Goal: Information Seeking & Learning: Learn about a topic

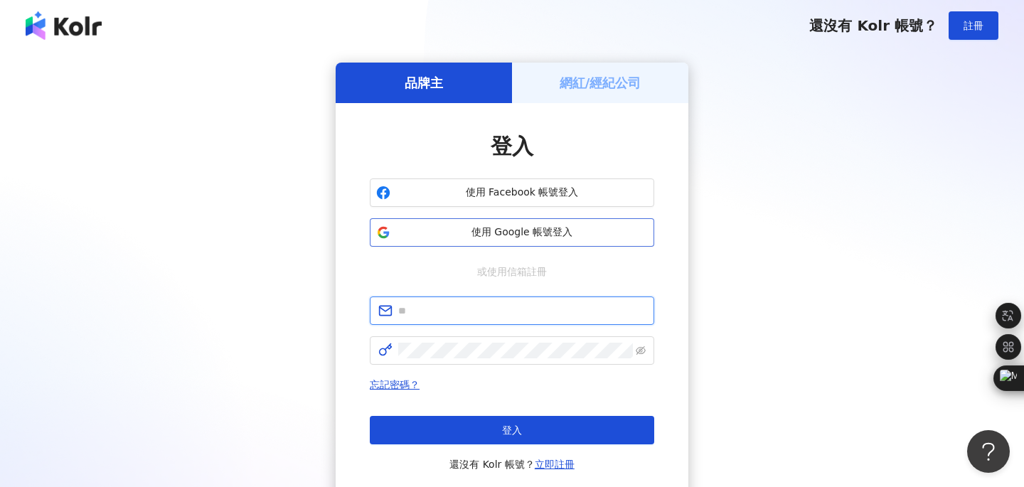
type input "**********"
click at [472, 236] on span "使用 Google 帳號登入" at bounding box center [522, 232] width 252 height 14
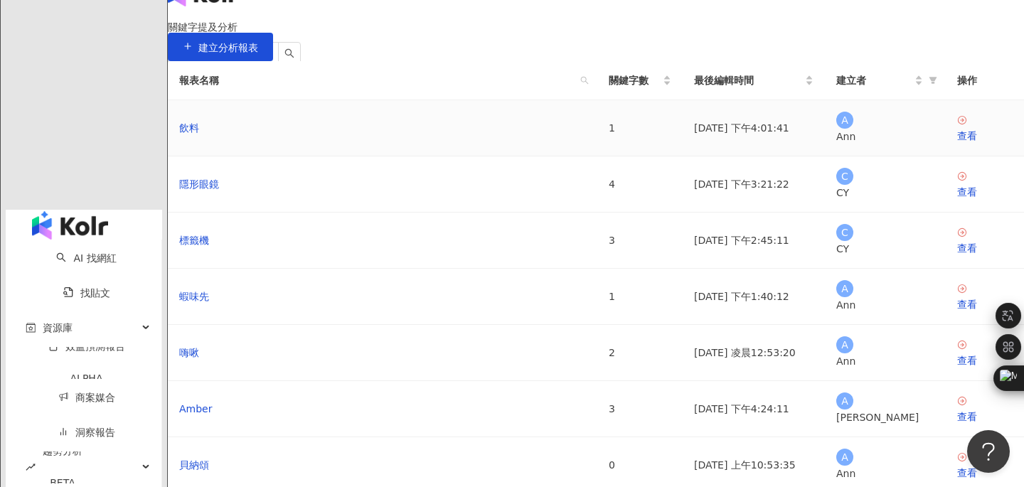
scroll to position [49, 0]
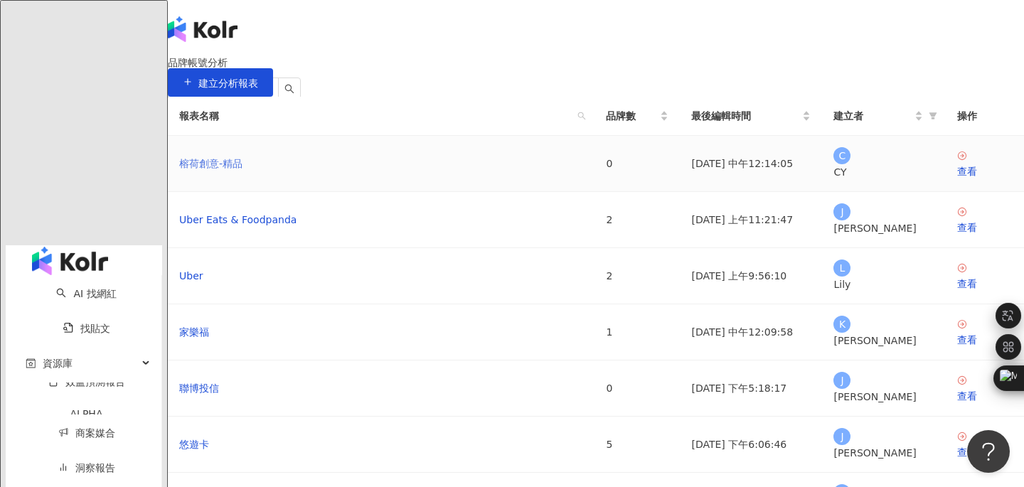
click at [243, 171] on link "榕荷創意-精品" at bounding box center [210, 164] width 63 height 16
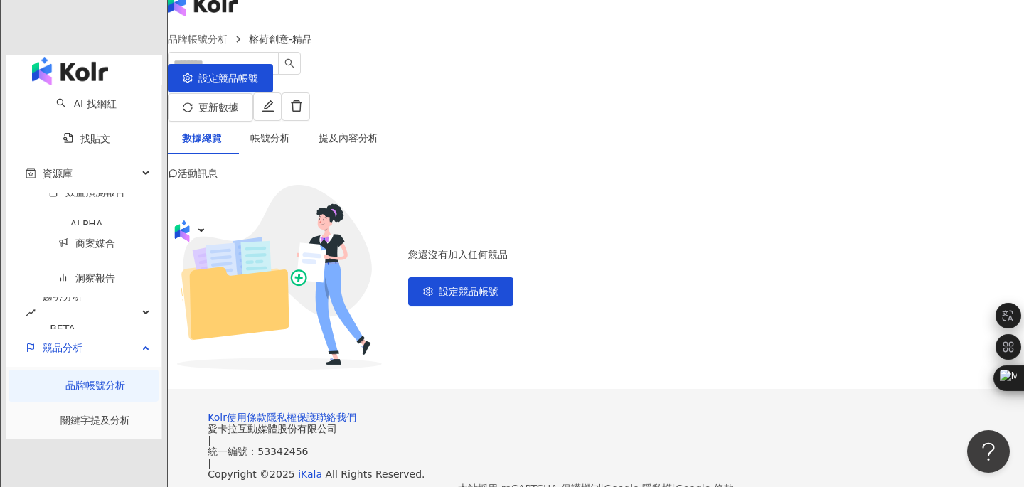
scroll to position [26, 0]
click at [290, 129] on div "帳號分析" at bounding box center [270, 137] width 40 height 16
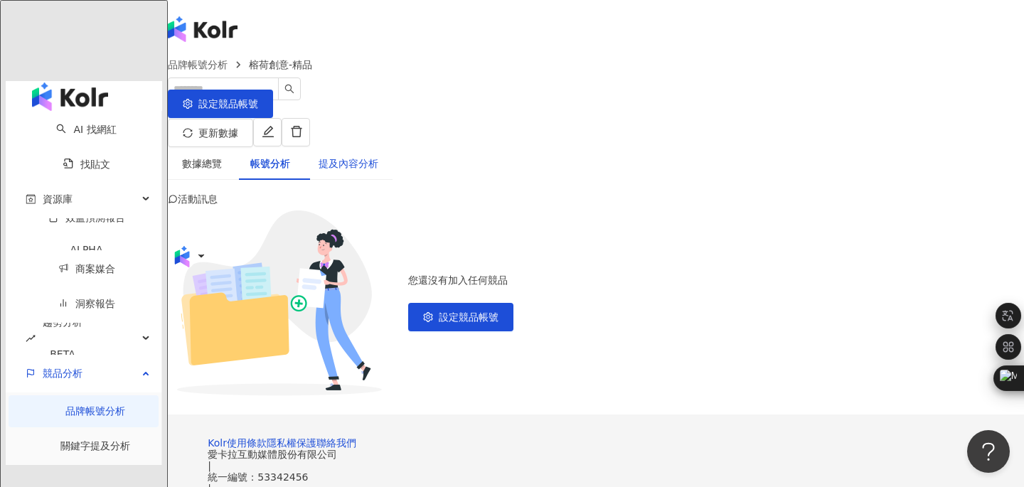
click at [359, 156] on div "提及內容分析" at bounding box center [349, 164] width 60 height 16
click at [213, 156] on div "數據總覽" at bounding box center [202, 164] width 40 height 16
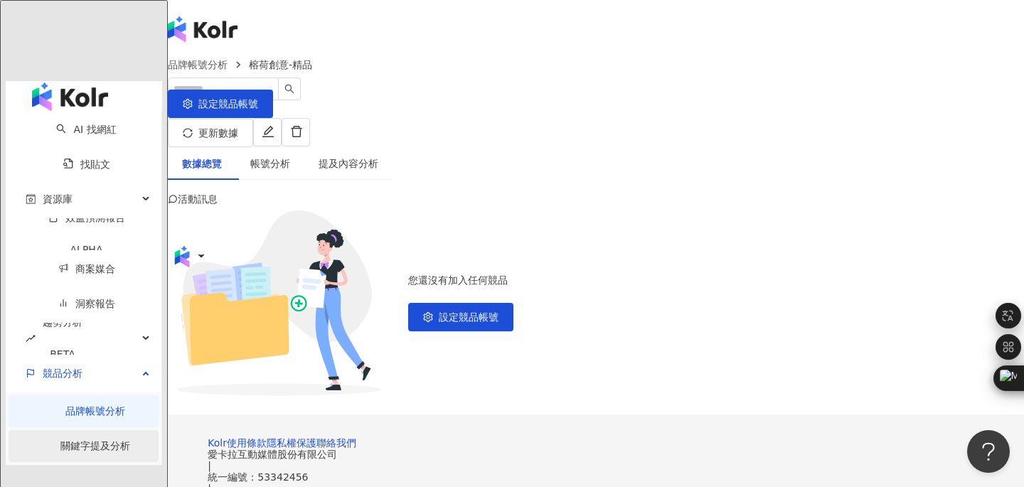
click at [75, 440] on link "關鍵字提及分析" at bounding box center [95, 445] width 70 height 11
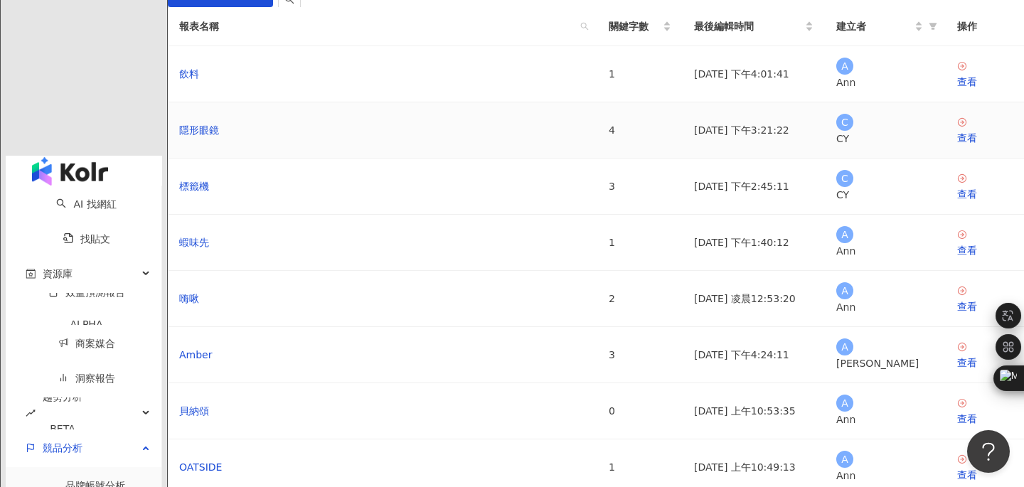
scroll to position [95, 0]
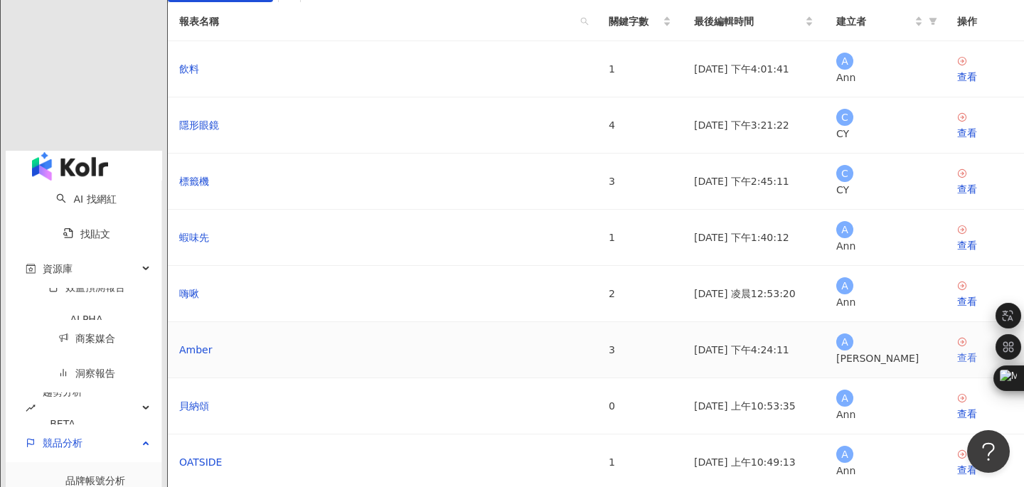
click at [957, 366] on div "查看" at bounding box center [984, 358] width 55 height 16
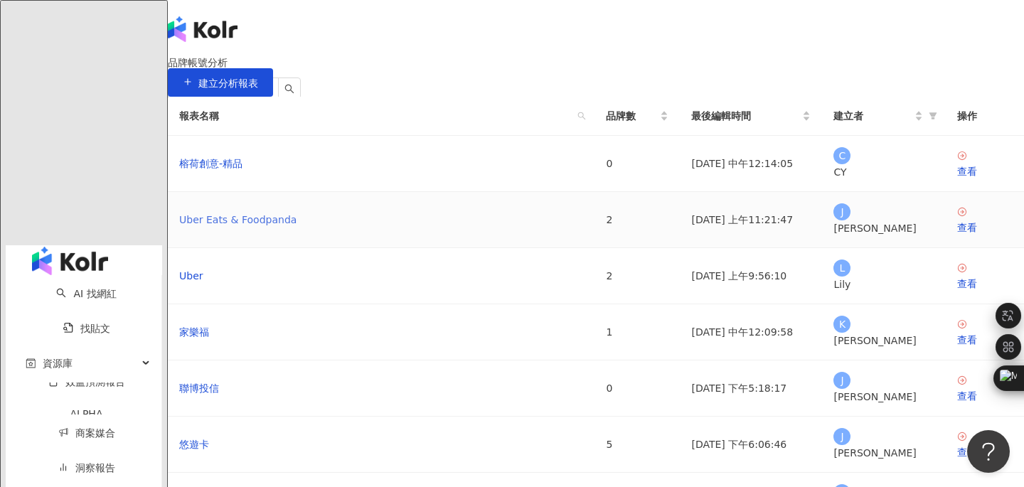
click at [255, 228] on link "Uber Eats & Foodpanda" at bounding box center [237, 220] width 117 height 16
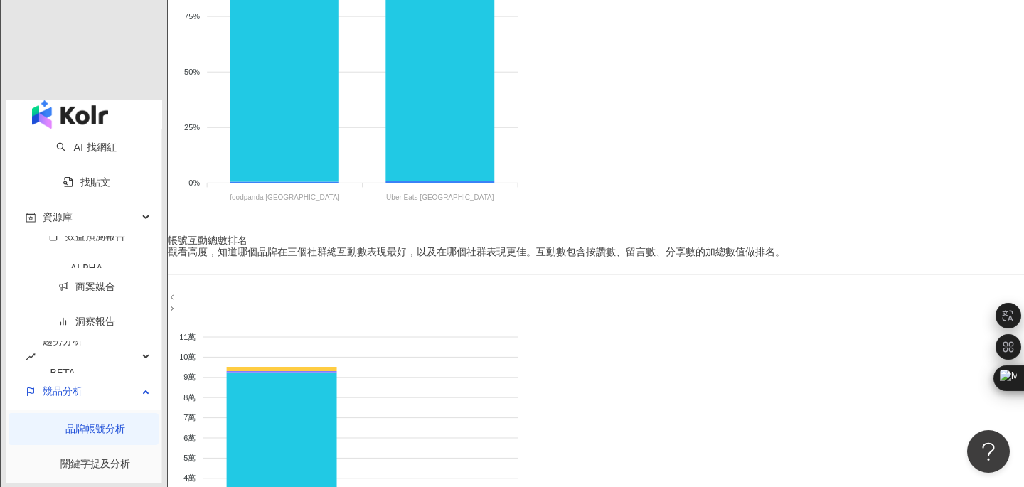
scroll to position [428, 0]
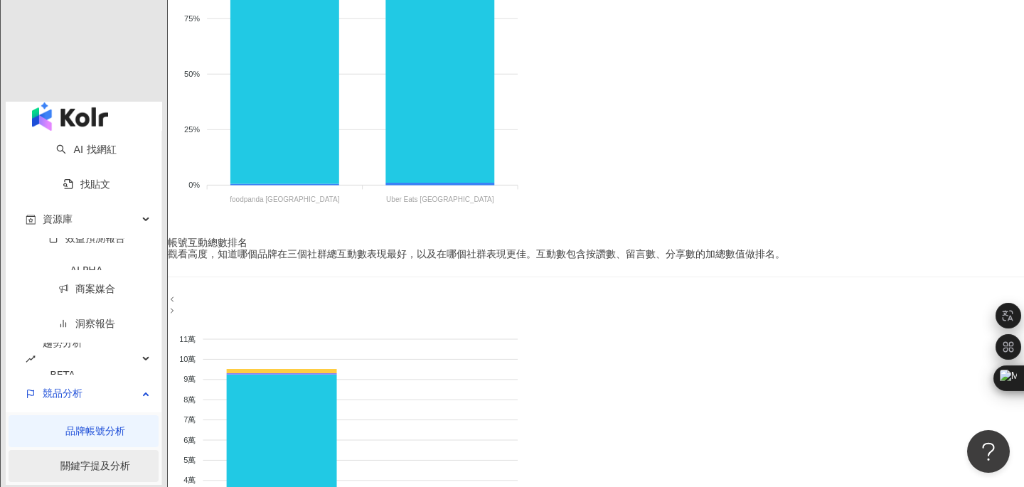
click at [60, 460] on link "關鍵字提及分析" at bounding box center [95, 465] width 70 height 11
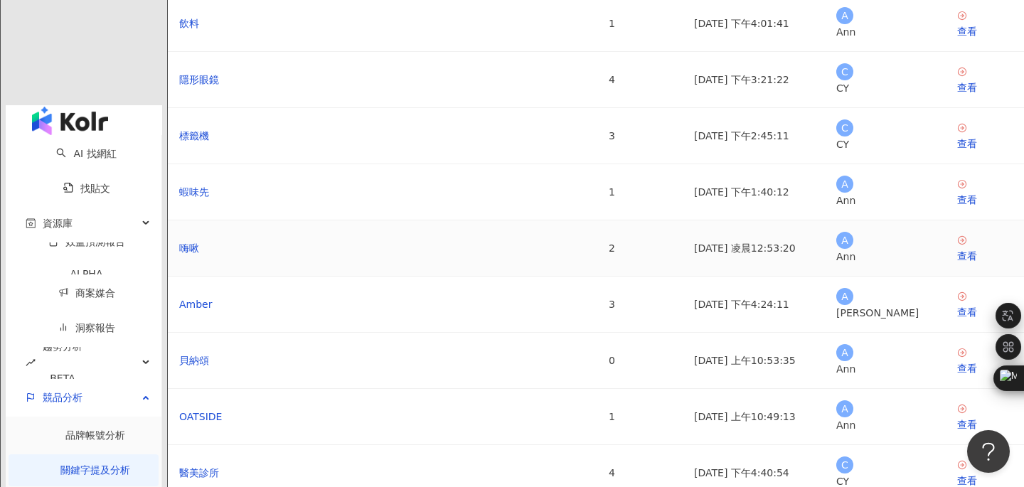
scroll to position [278, 0]
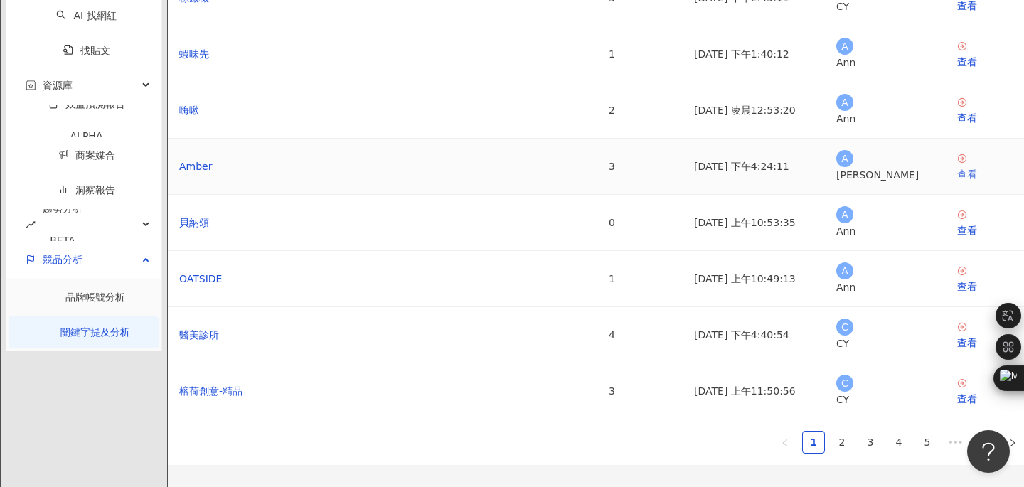
click at [957, 182] on div "查看" at bounding box center [984, 174] width 55 height 16
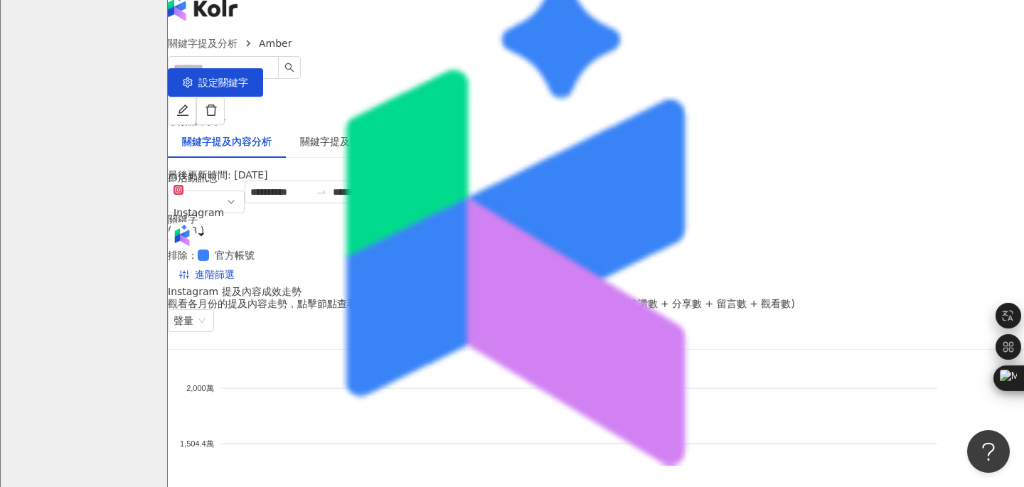
scroll to position [24, 0]
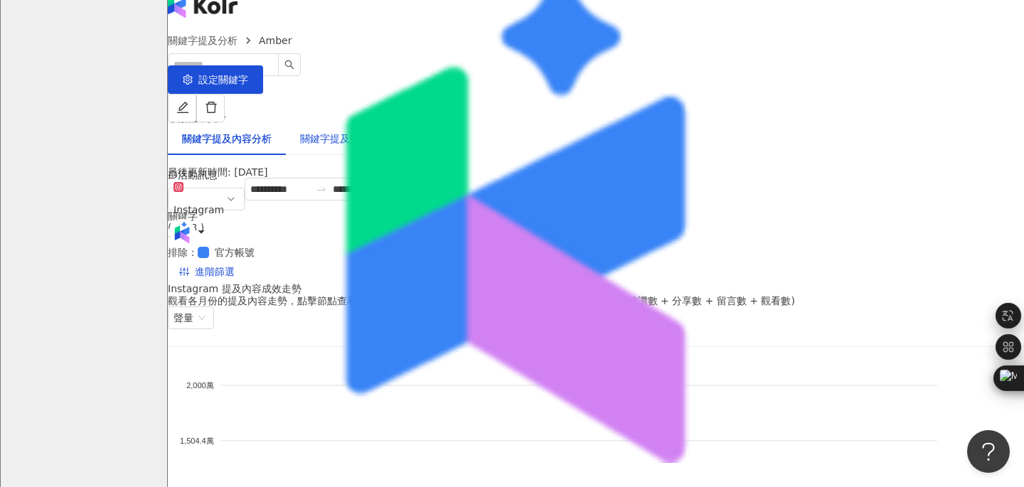
click at [351, 131] on div "關鍵字提及數據" at bounding box center [335, 139] width 70 height 16
